Goal: Task Accomplishment & Management: Manage account settings

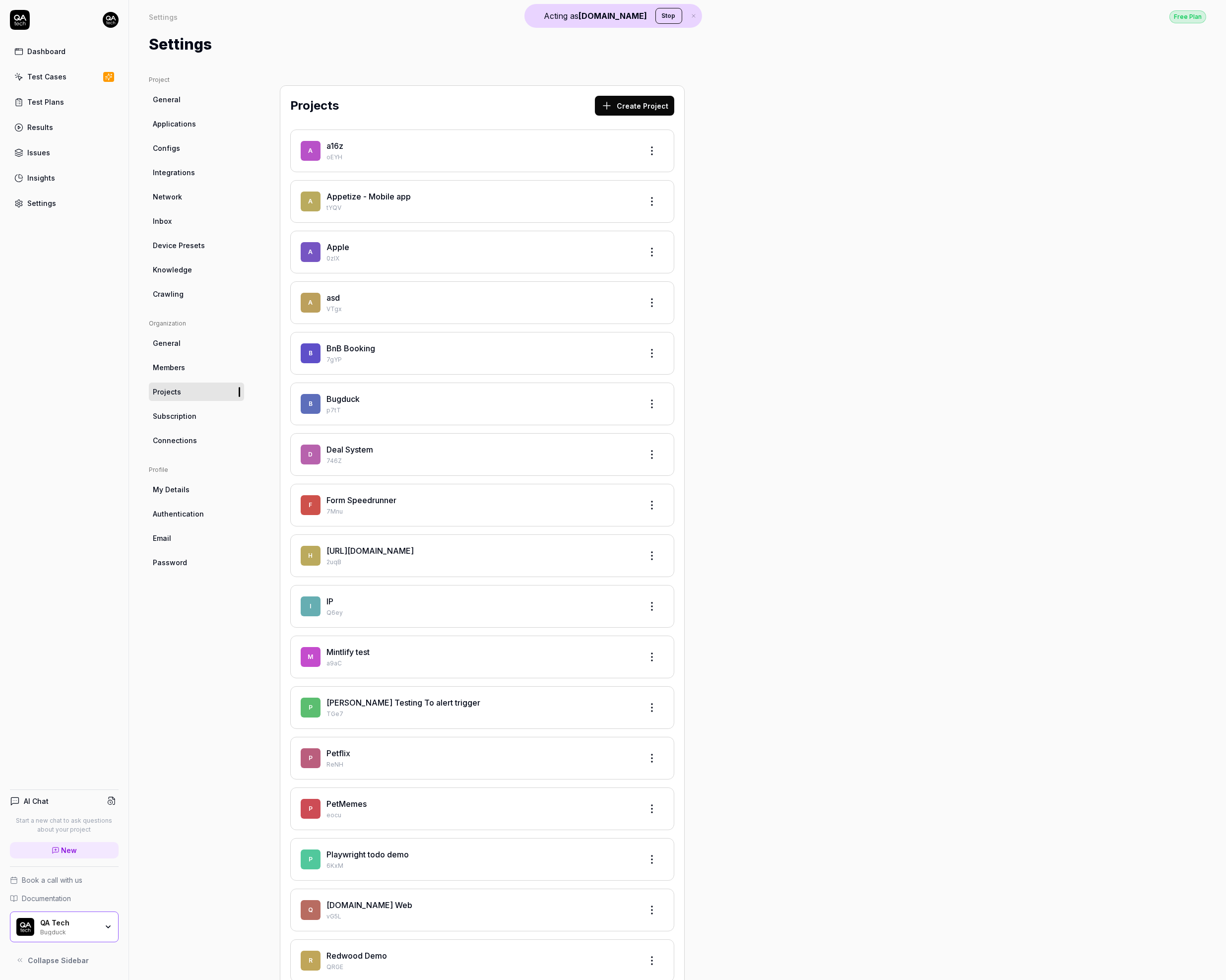
click at [656, 17] on button "Stop" at bounding box center [669, 16] width 27 height 16
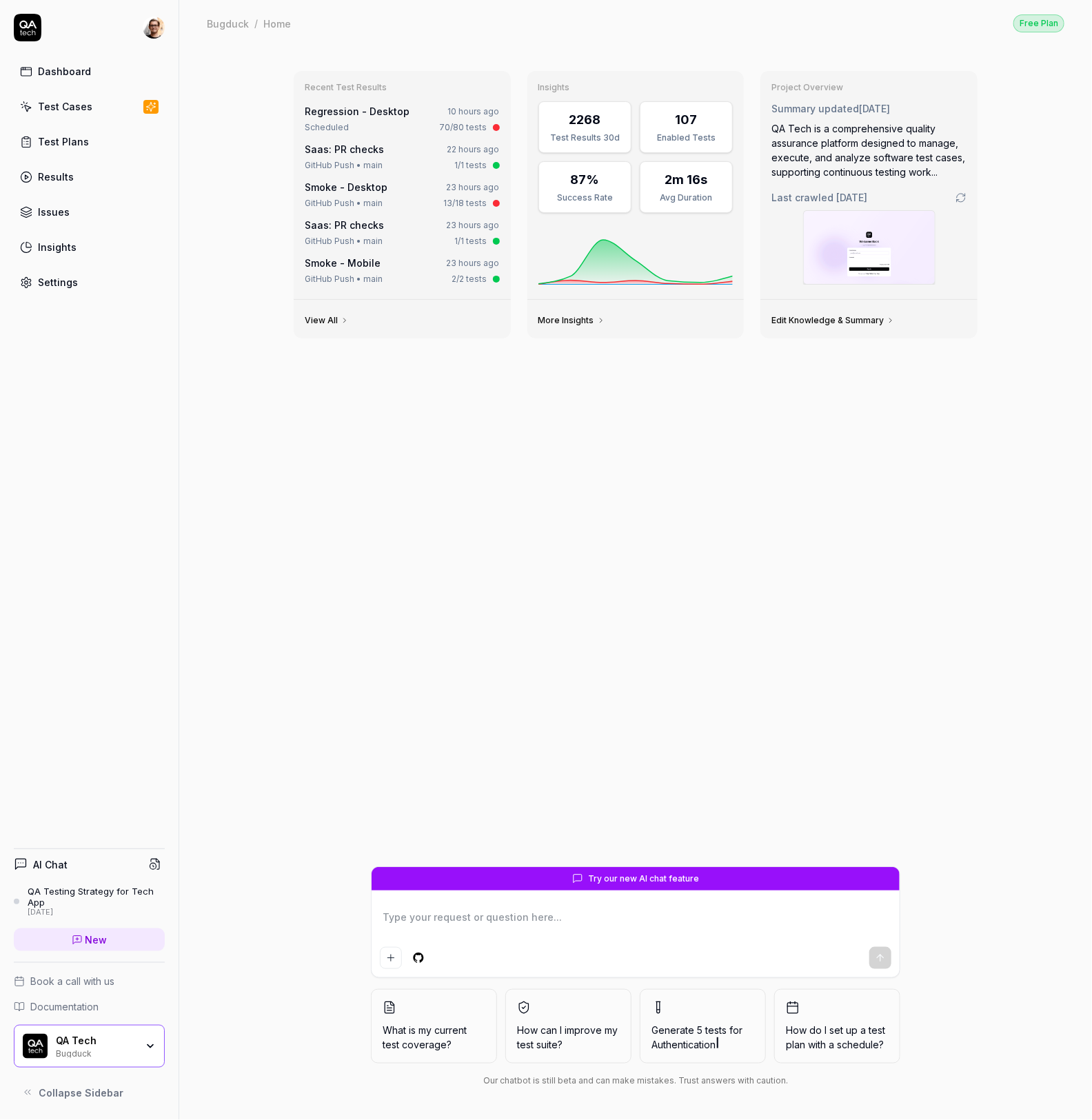
click at [149, 25] on html "Dashboard Test Cases Test Plans Results Issues Insights Settings AI Chat QA Tes…" at bounding box center [546, 560] width 1092 height 1120
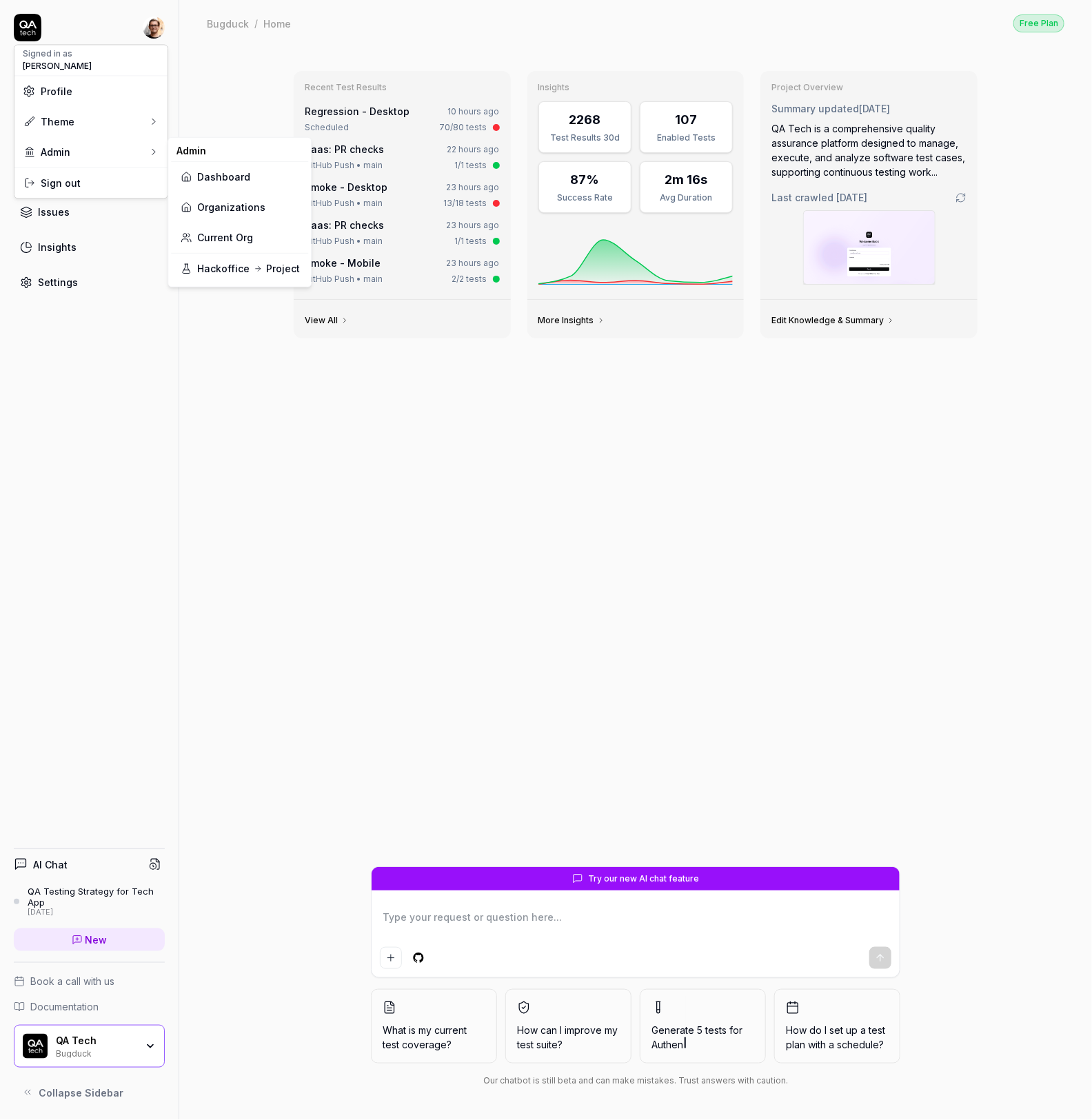
click at [270, 200] on link "Organizations" at bounding box center [239, 207] width 120 height 30
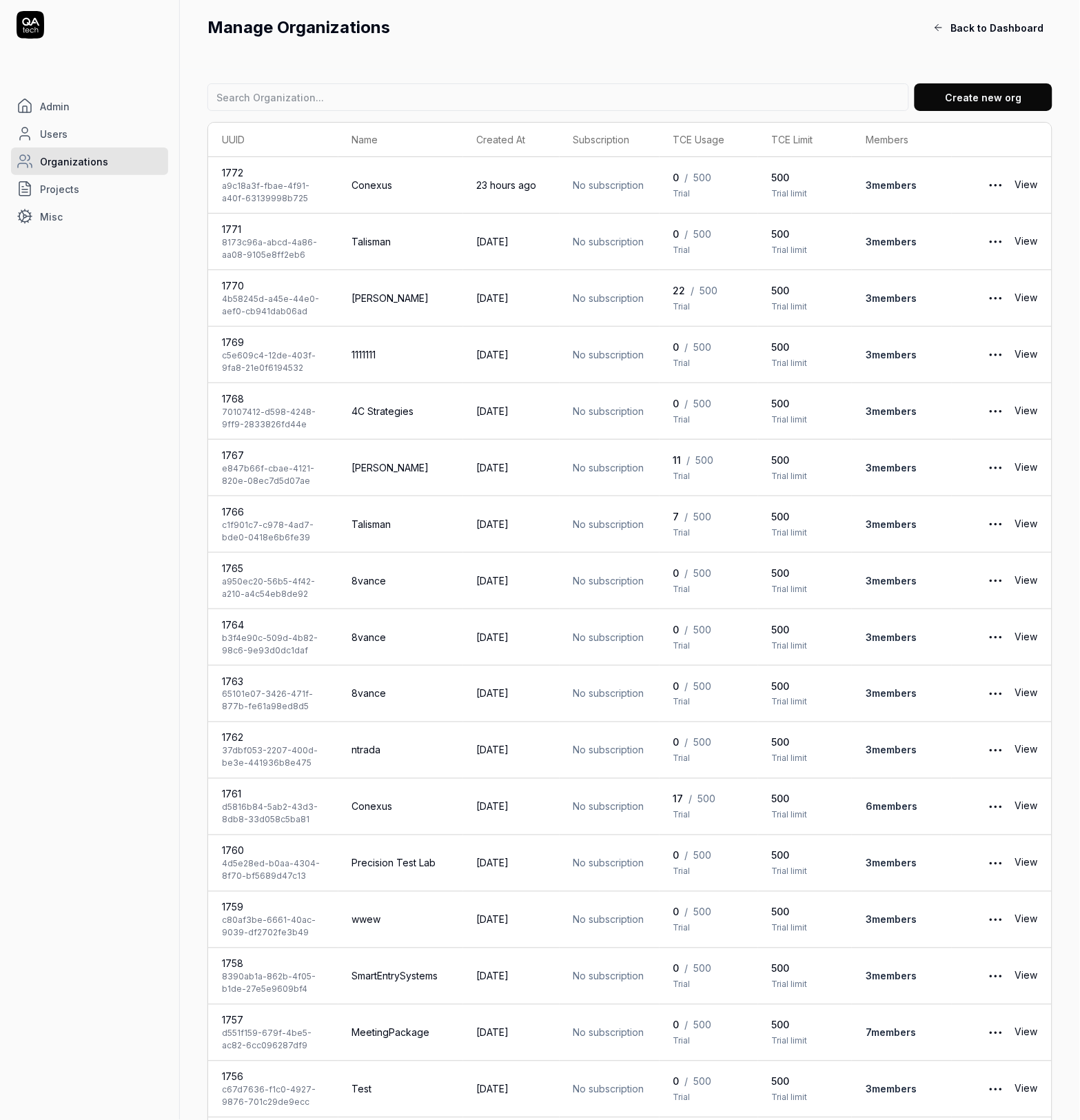
click at [81, 131] on link "Users" at bounding box center [90, 133] width 157 height 28
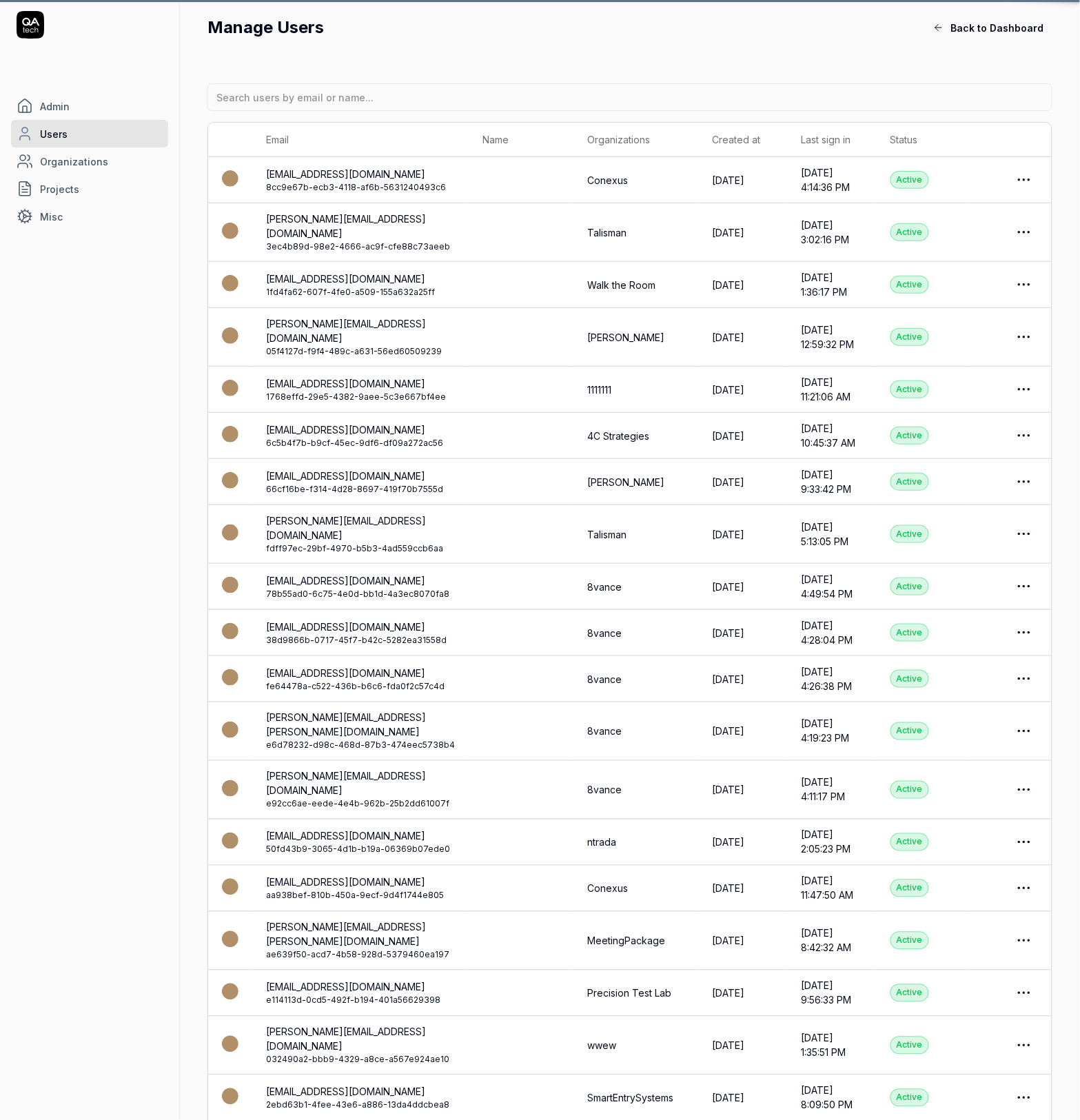
click at [306, 98] on input at bounding box center [629, 98] width 845 height 28
type input "doxlife"
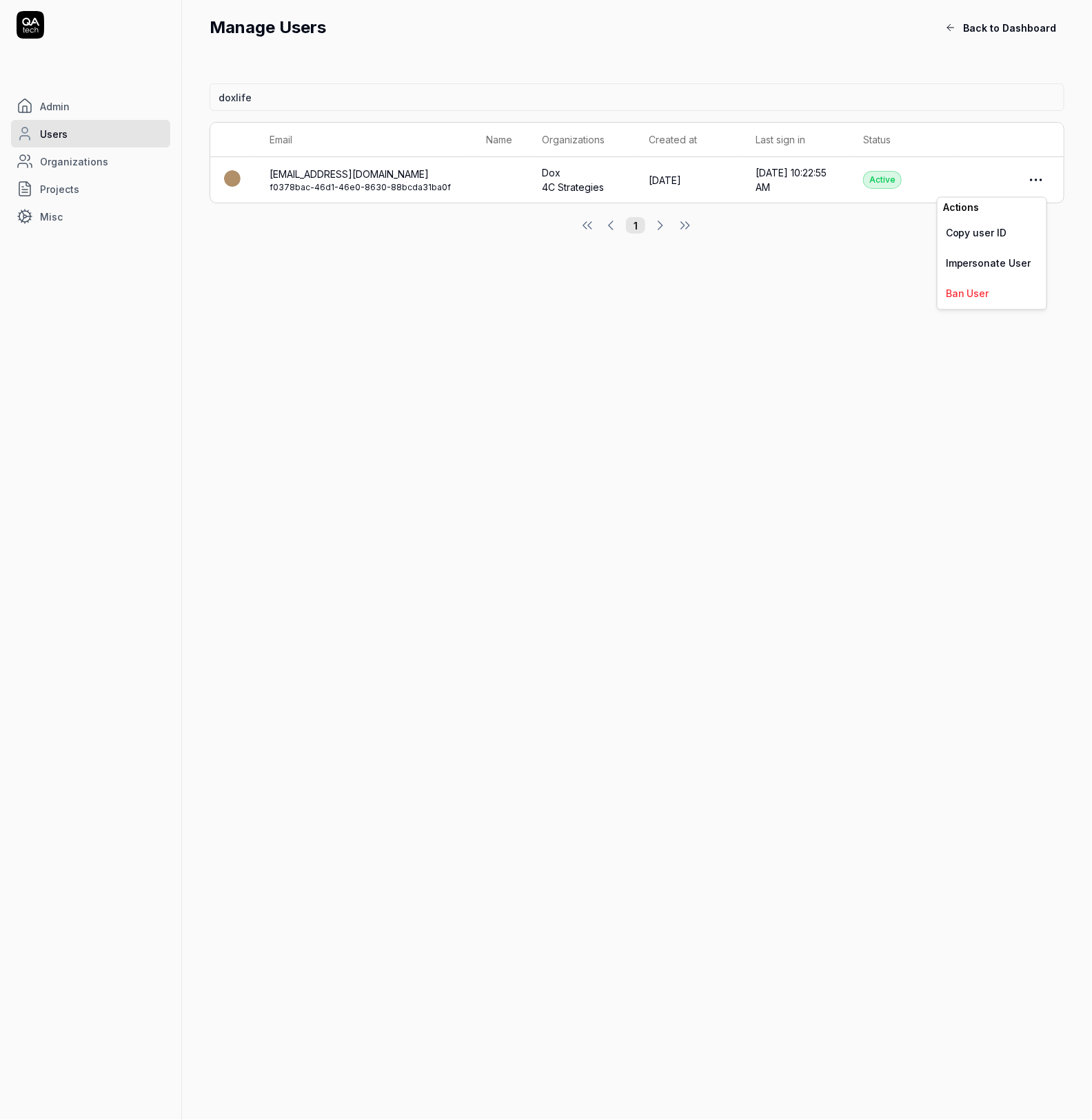
click at [1028, 181] on html "Admin Users Organizations Projects Misc Manage Users Back to Dashboard doxlife …" at bounding box center [546, 560] width 1092 height 1120
click at [353, 203] on html "Admin Users Organizations Projects Misc Manage Users Back to Dashboard doxlife …" at bounding box center [546, 560] width 1092 height 1120
click at [310, 172] on link "[EMAIL_ADDRESS][DOMAIN_NAME]" at bounding box center [349, 174] width 159 height 12
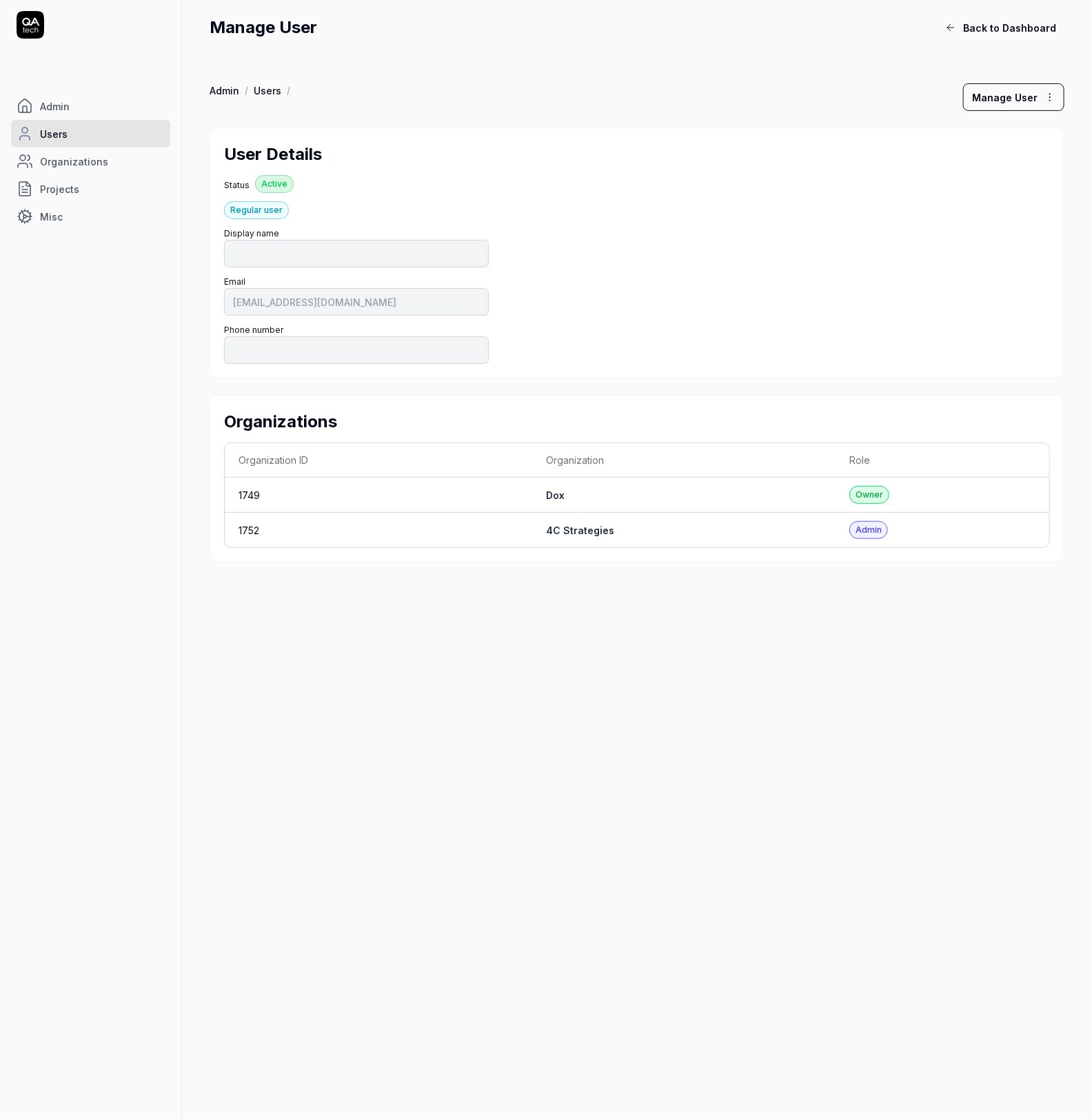
click at [558, 495] on link "Dox" at bounding box center [554, 496] width 19 height 12
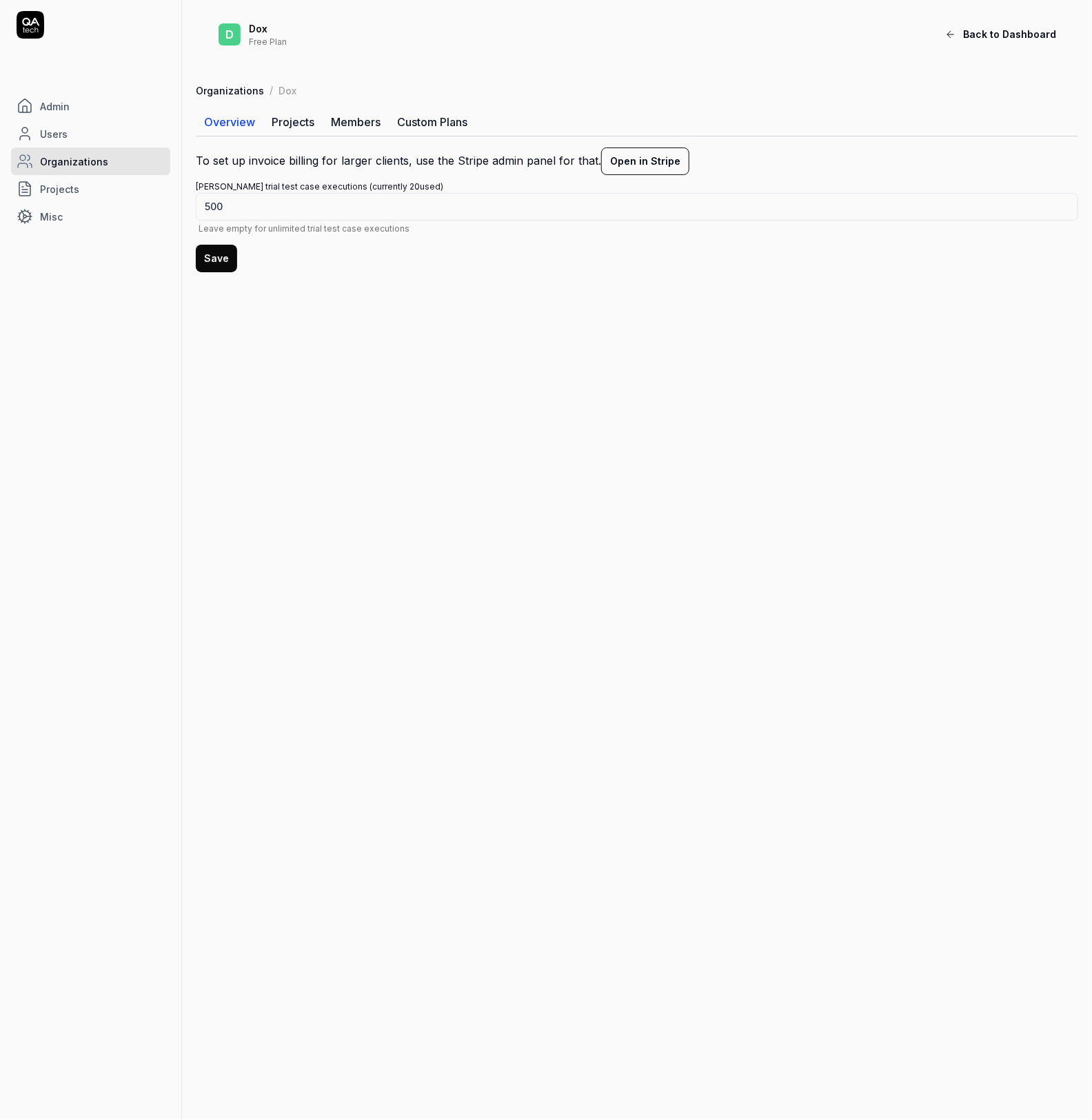
click at [352, 119] on link "Members" at bounding box center [355, 122] width 66 height 28
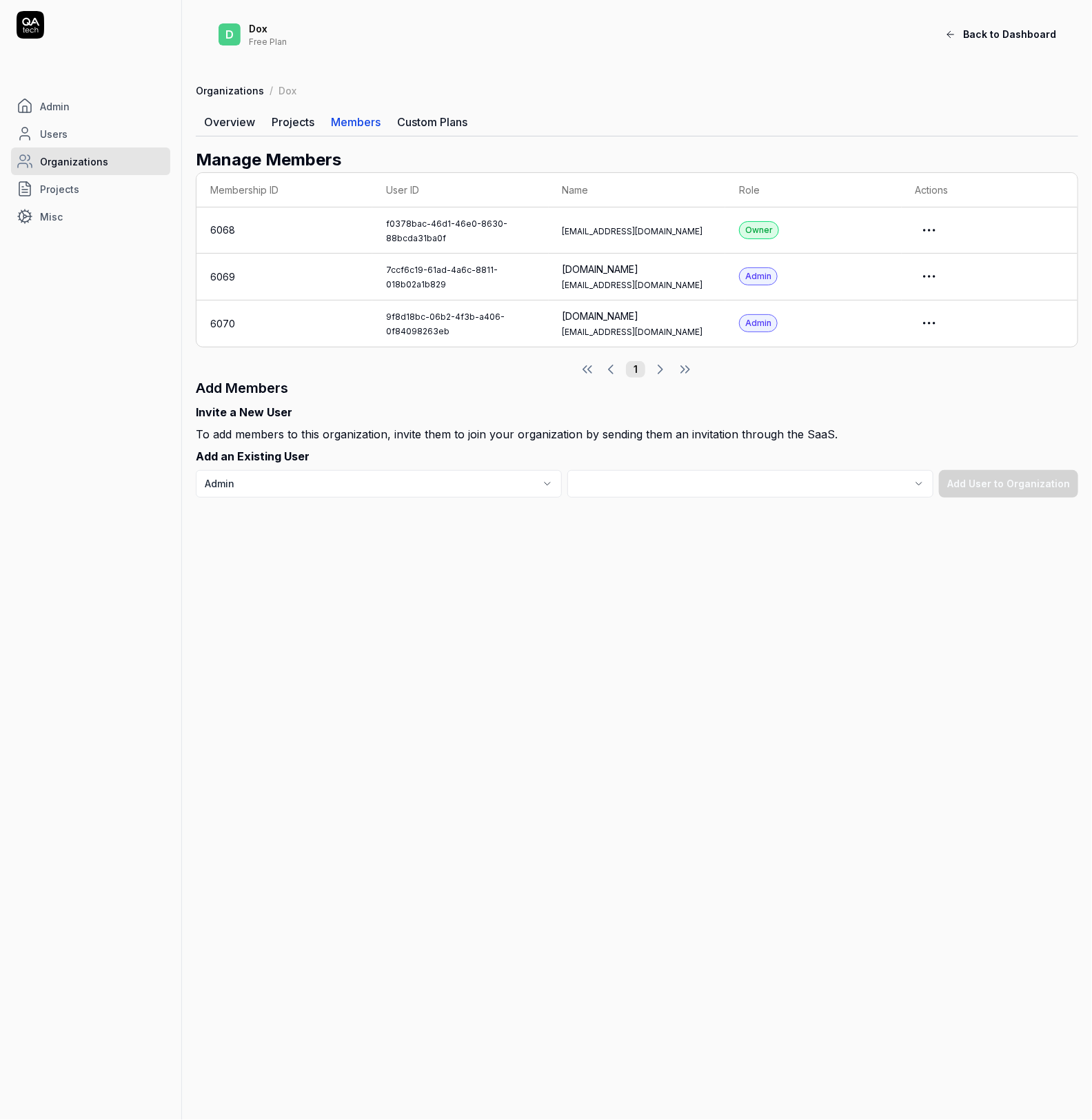
drag, startPoint x: 443, startPoint y: 234, endPoint x: 476, endPoint y: 242, distance: 34.0
click at [458, 234] on td "f0378bac-46d1-46e0-8630-88bcda31ba0f" at bounding box center [460, 230] width 176 height 46
drag, startPoint x: 475, startPoint y: 243, endPoint x: 377, endPoint y: 223, distance: 100.0
click at [377, 223] on td "f0378bac-46d1-46e0-8630-88bcda31ba0f" at bounding box center [460, 230] width 176 height 46
copy link "f0378bac-46d1-46e0-8630-88bcda31ba0f"
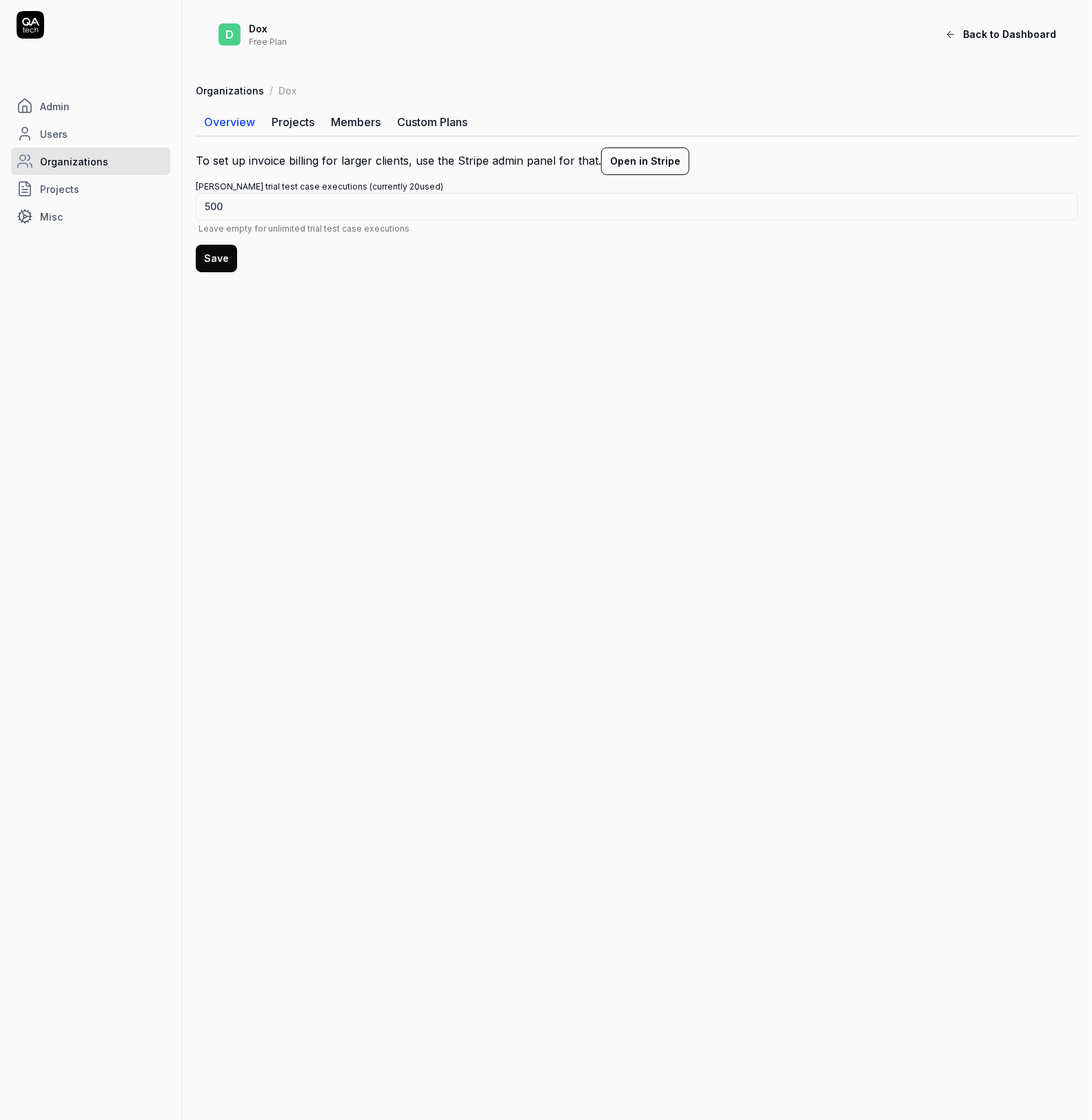
drag, startPoint x: 0, startPoint y: 0, endPoint x: 322, endPoint y: 121, distance: 344.0
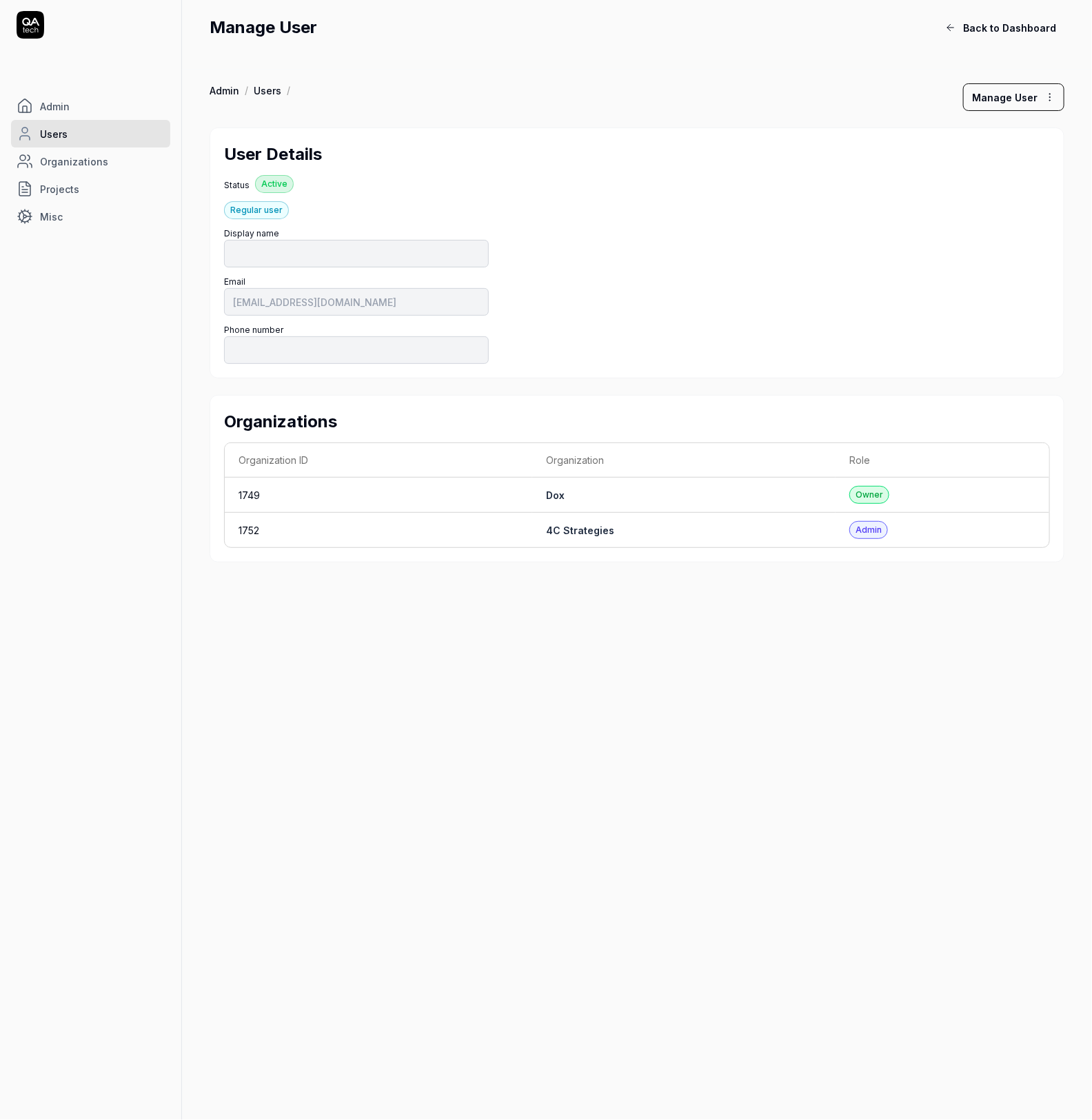
click at [1050, 100] on html "Admin Users Organizations Projects Misc Manage User Back to Dashboard Admin / U…" at bounding box center [546, 560] width 1092 height 1120
click at [988, 183] on link "Ban" at bounding box center [1014, 191] width 109 height 30
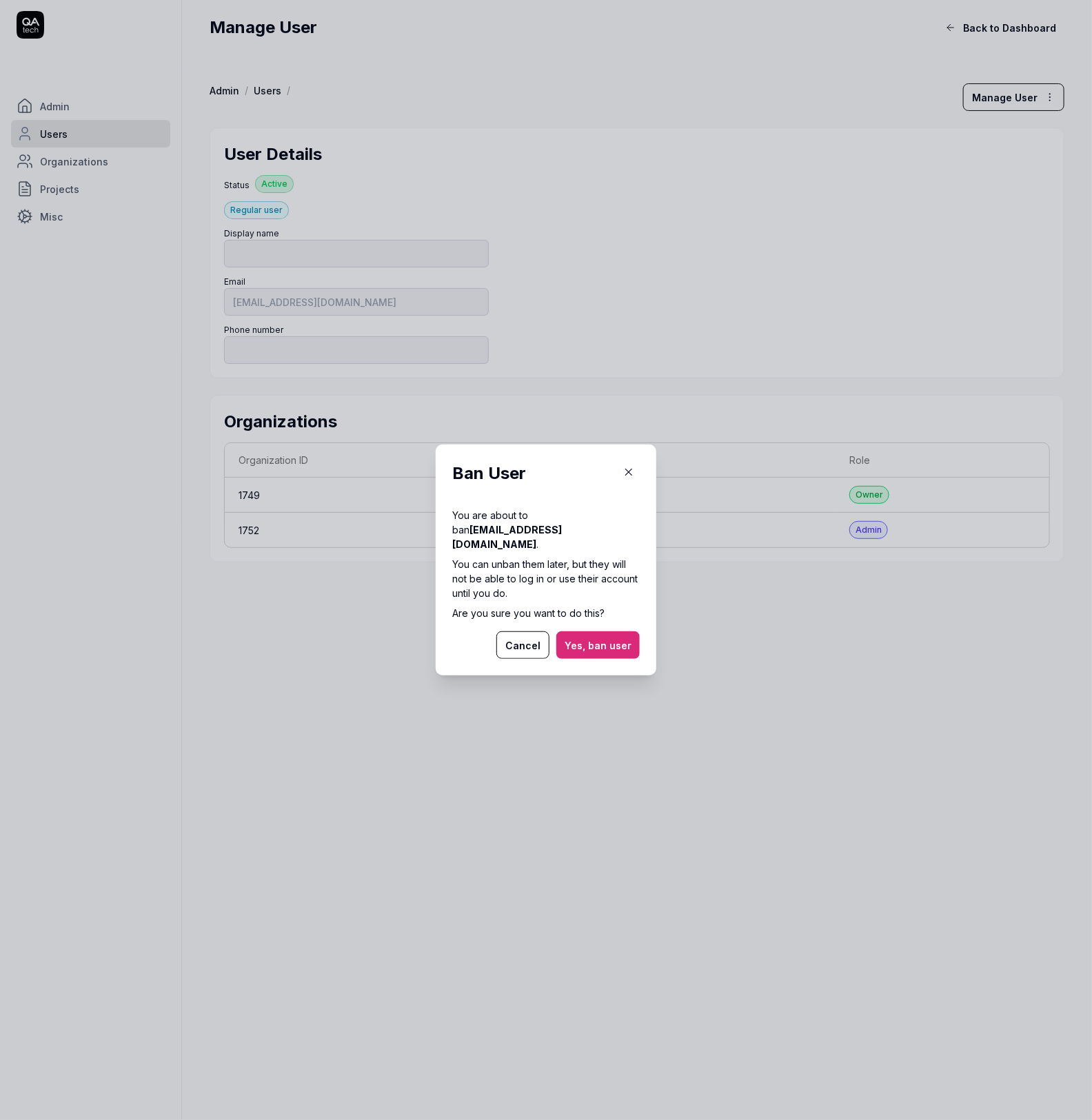
click at [617, 631] on button "Yes, ban user" at bounding box center [598, 645] width 84 height 28
